Goal: Use online tool/utility: Utilize a website feature to perform a specific function

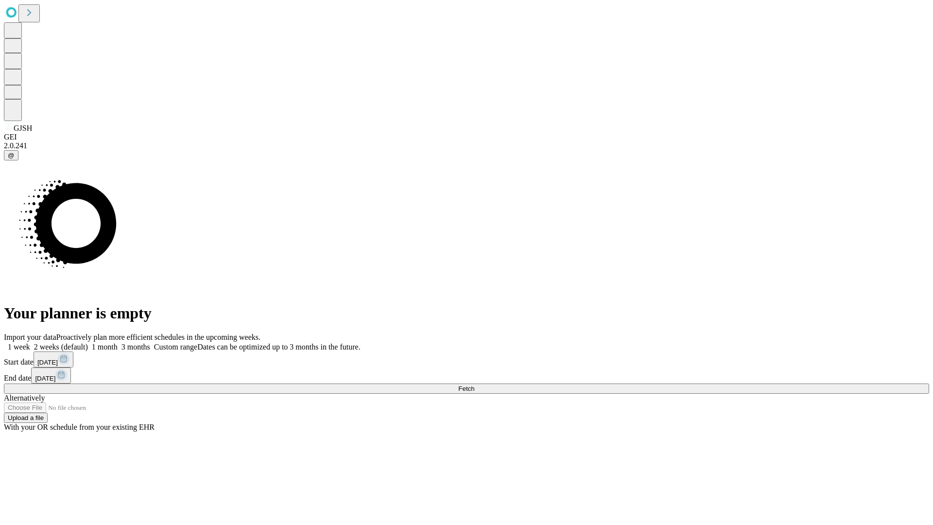
click at [474, 385] on span "Fetch" at bounding box center [466, 388] width 16 height 7
